Goal: Information Seeking & Learning: Learn about a topic

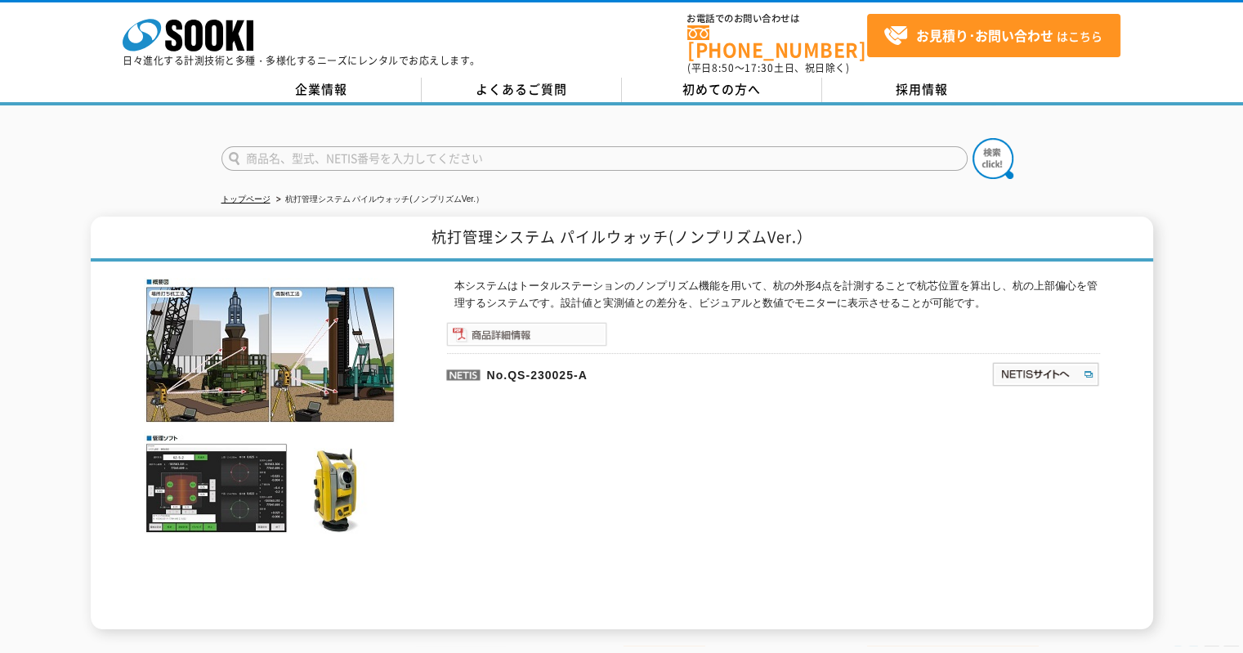
click at [534, 322] on img at bounding box center [526, 334] width 161 height 25
click at [500, 328] on img at bounding box center [526, 334] width 161 height 25
click at [529, 322] on img at bounding box center [526, 334] width 161 height 25
click at [536, 322] on img at bounding box center [526, 334] width 161 height 25
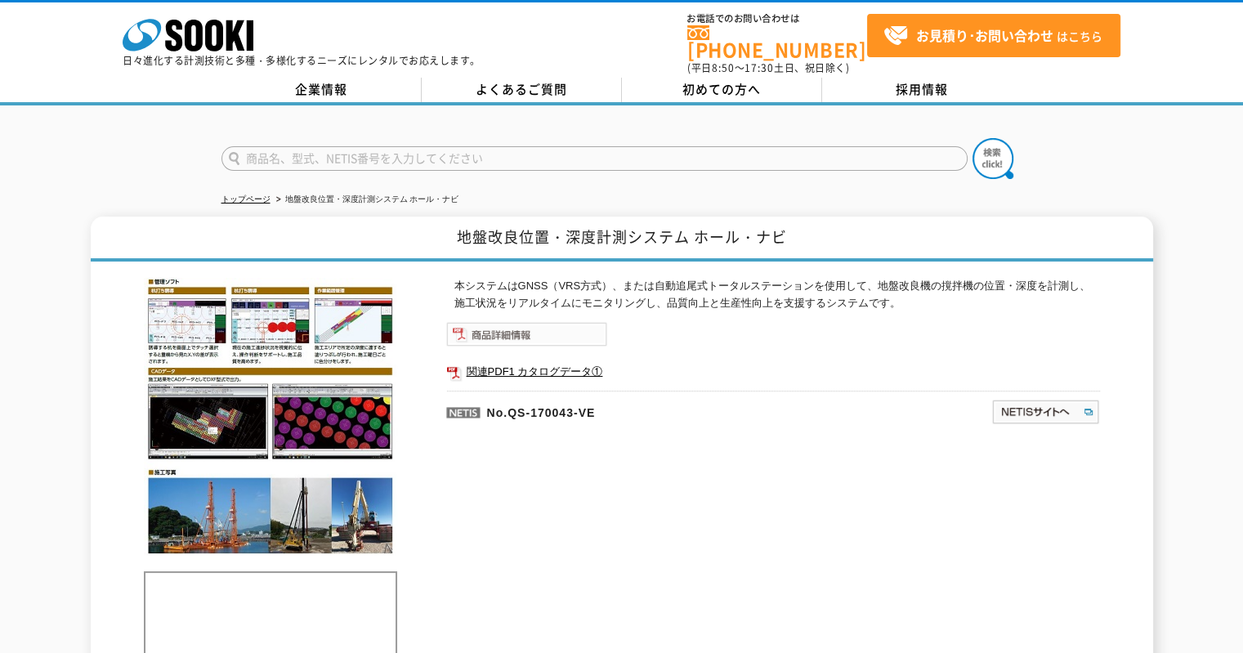
click at [503, 329] on img at bounding box center [526, 334] width 161 height 25
click at [533, 323] on img at bounding box center [526, 334] width 161 height 25
